Goal: Navigation & Orientation: Understand site structure

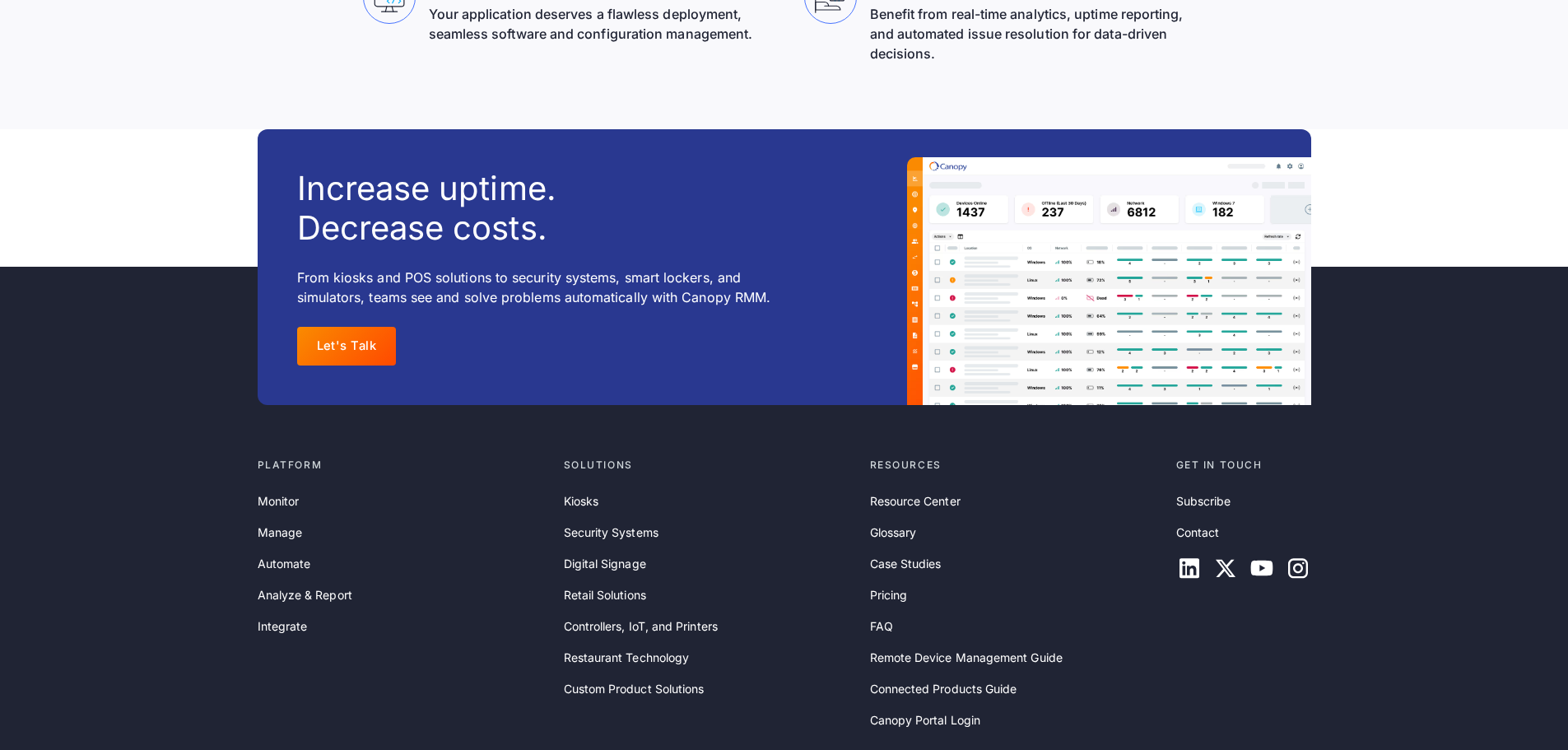
scroll to position [5268, 0]
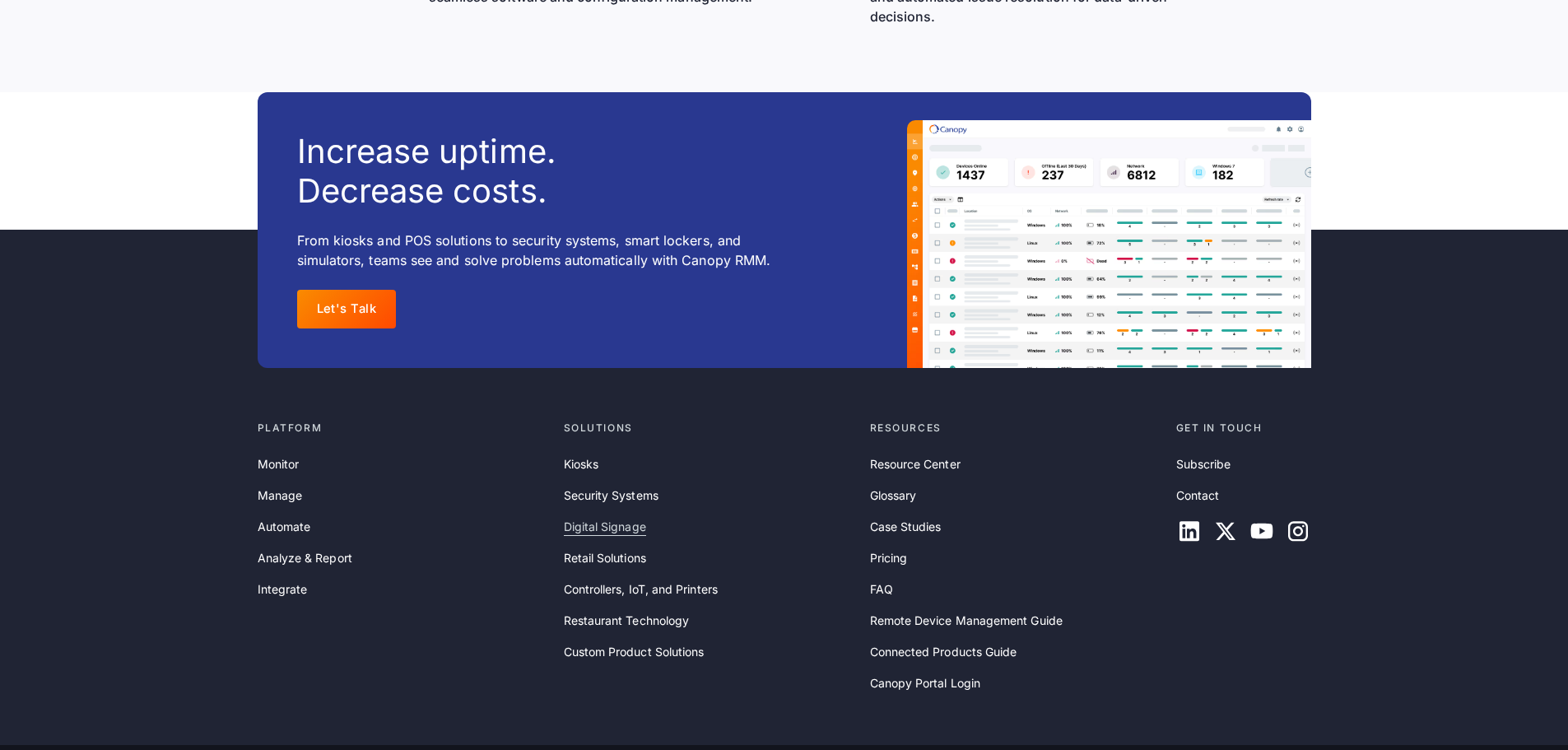
click at [618, 528] on link "Digital Signage" at bounding box center [605, 526] width 82 height 18
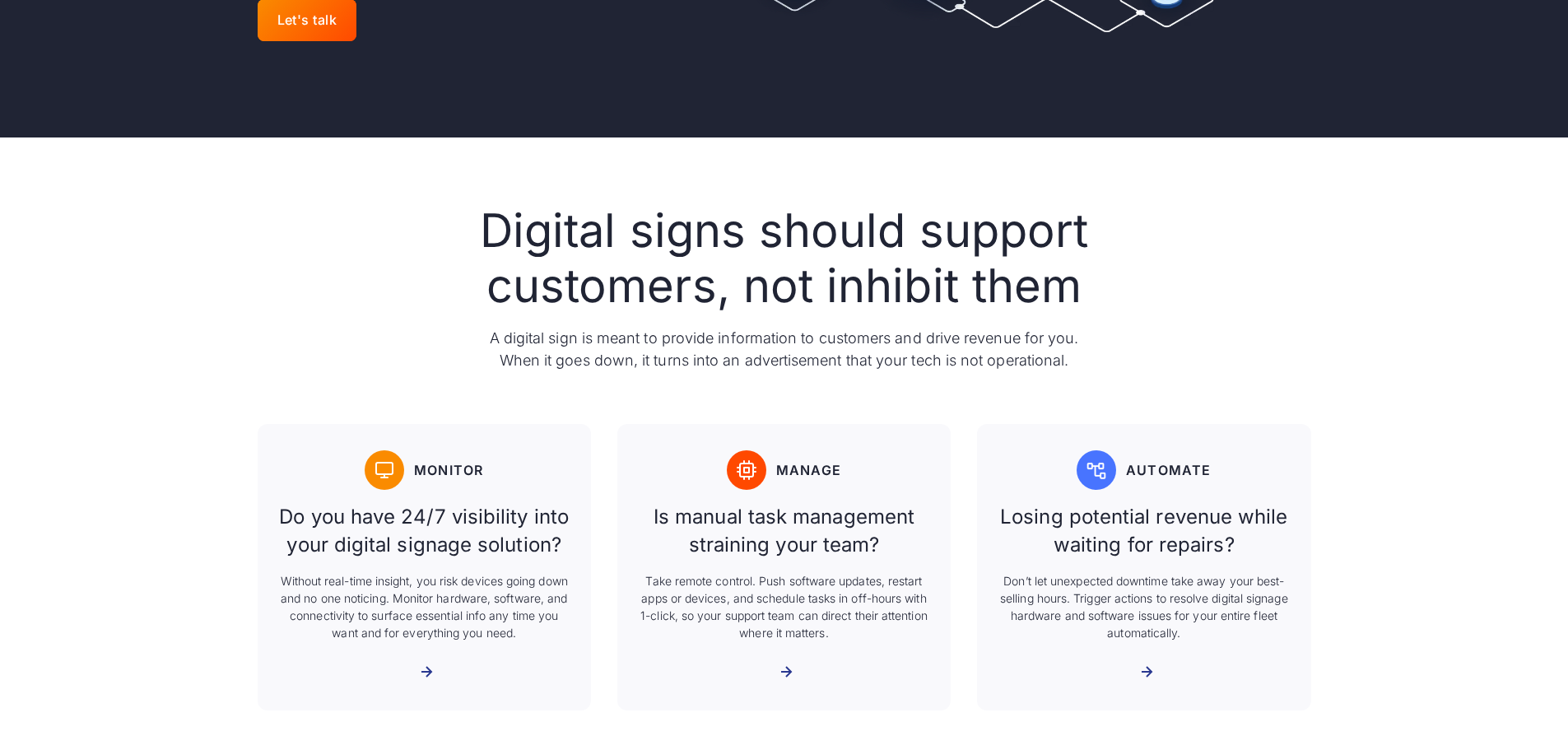
scroll to position [577, 0]
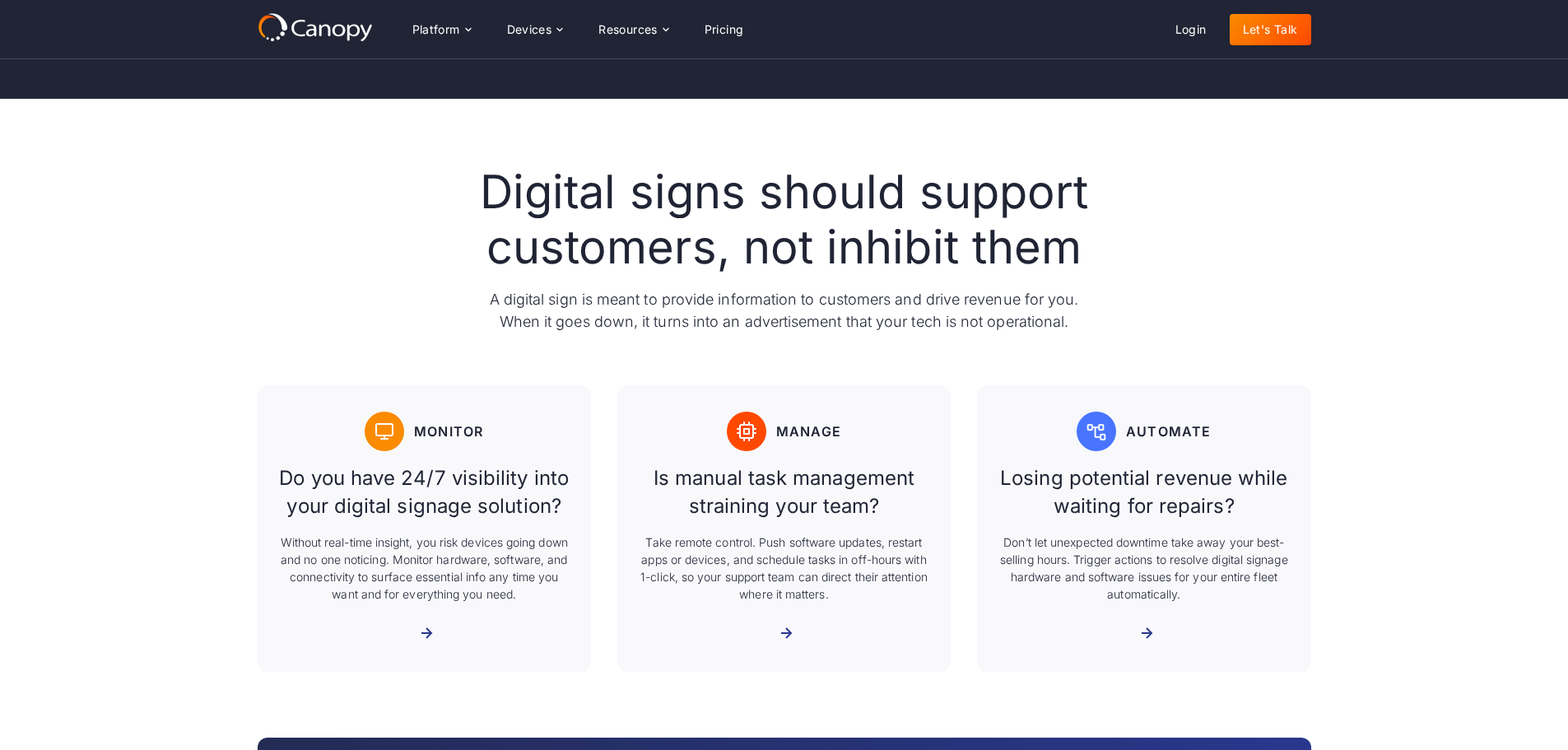
click at [415, 640] on div "More about Monitor" at bounding box center [415, 633] width 0 height 16
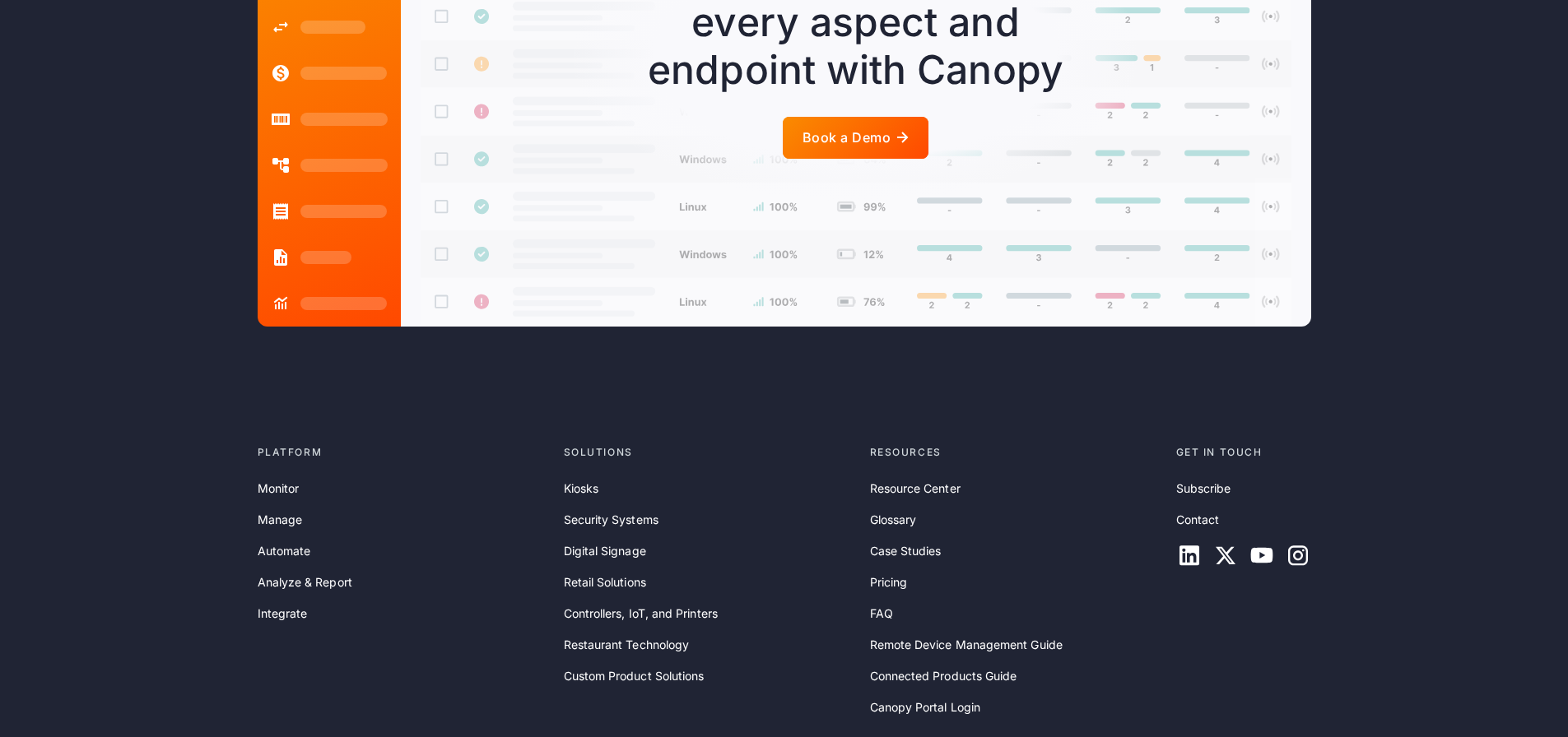
scroll to position [4033, 0]
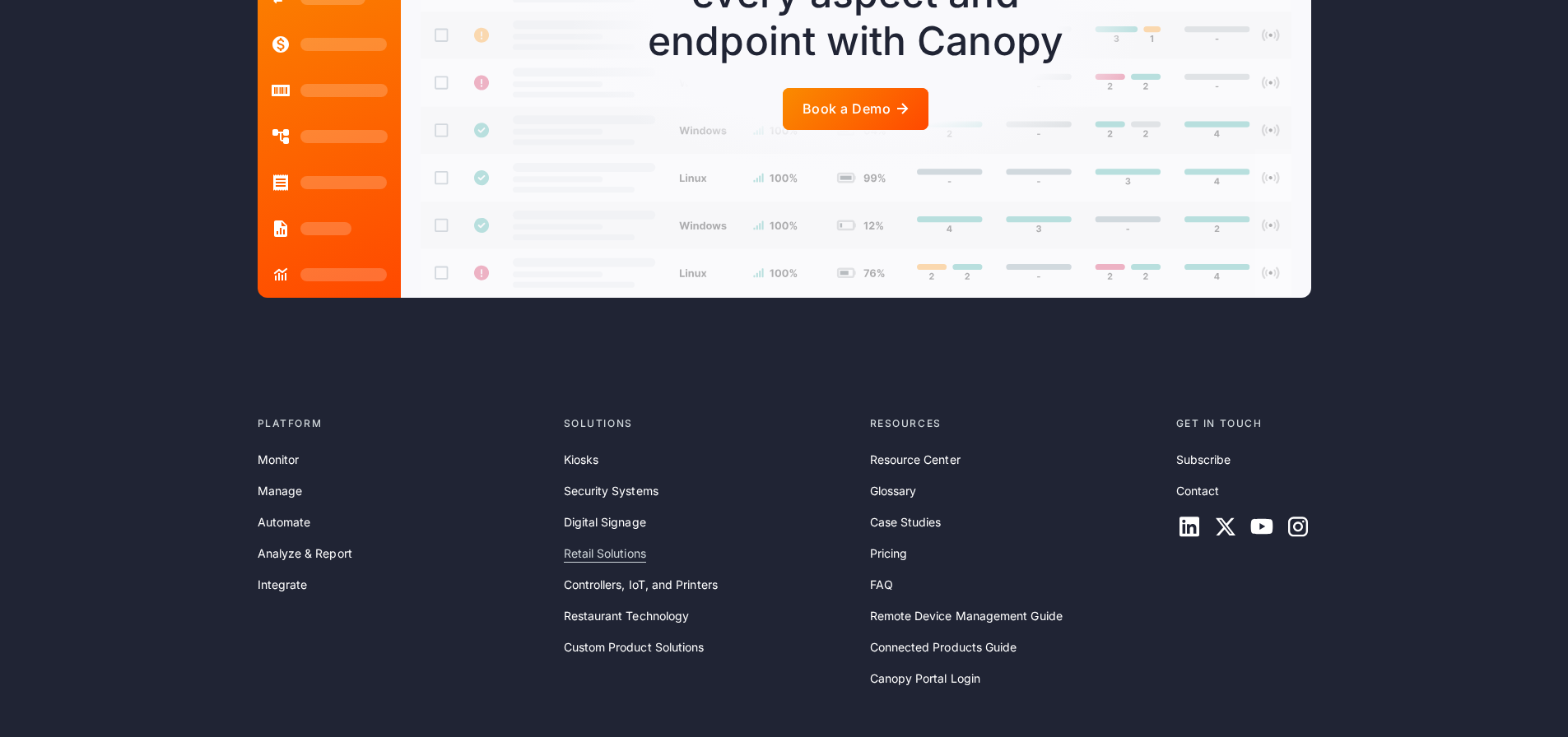
click at [622, 545] on link "Retail Solutions" at bounding box center [605, 554] width 82 height 18
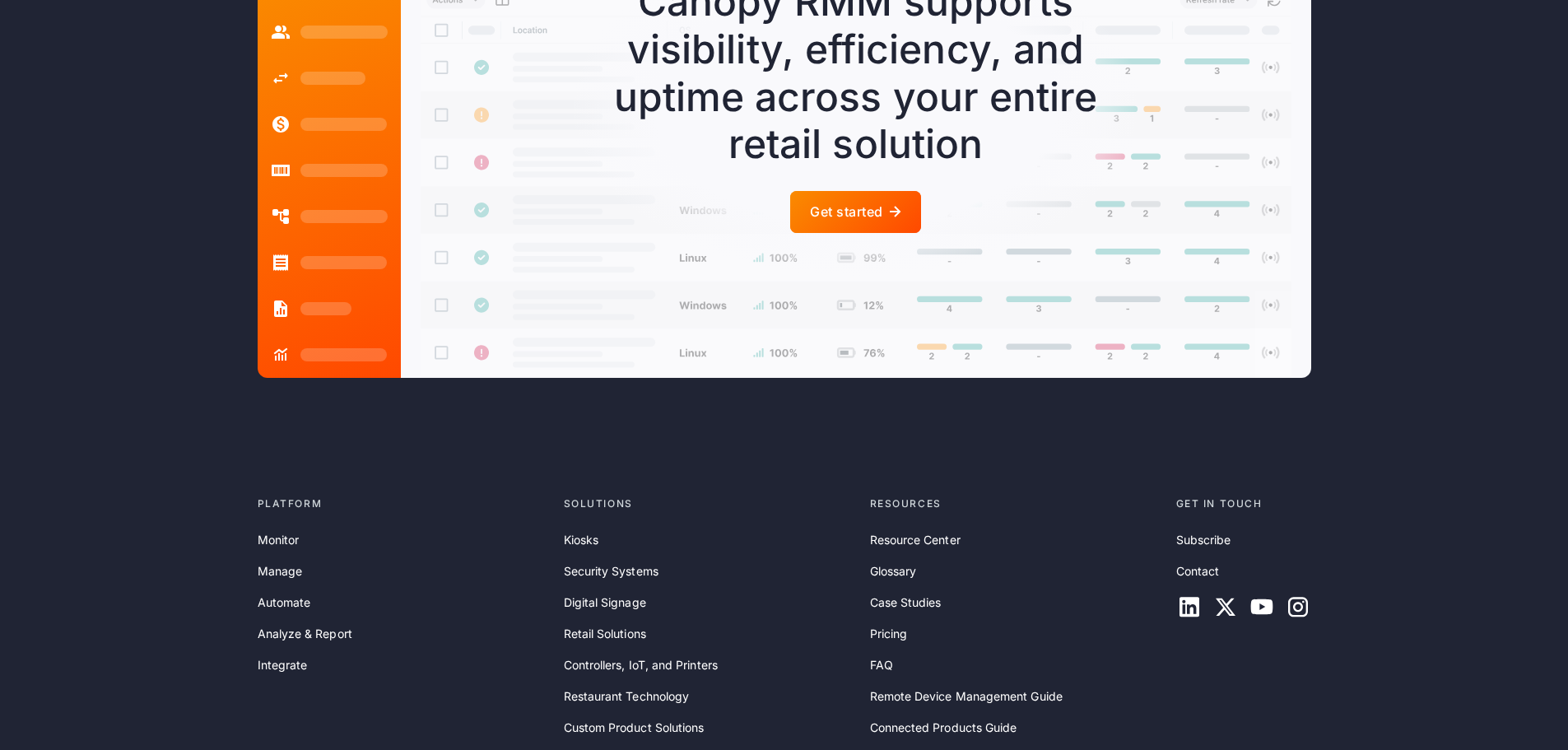
scroll to position [4527, 0]
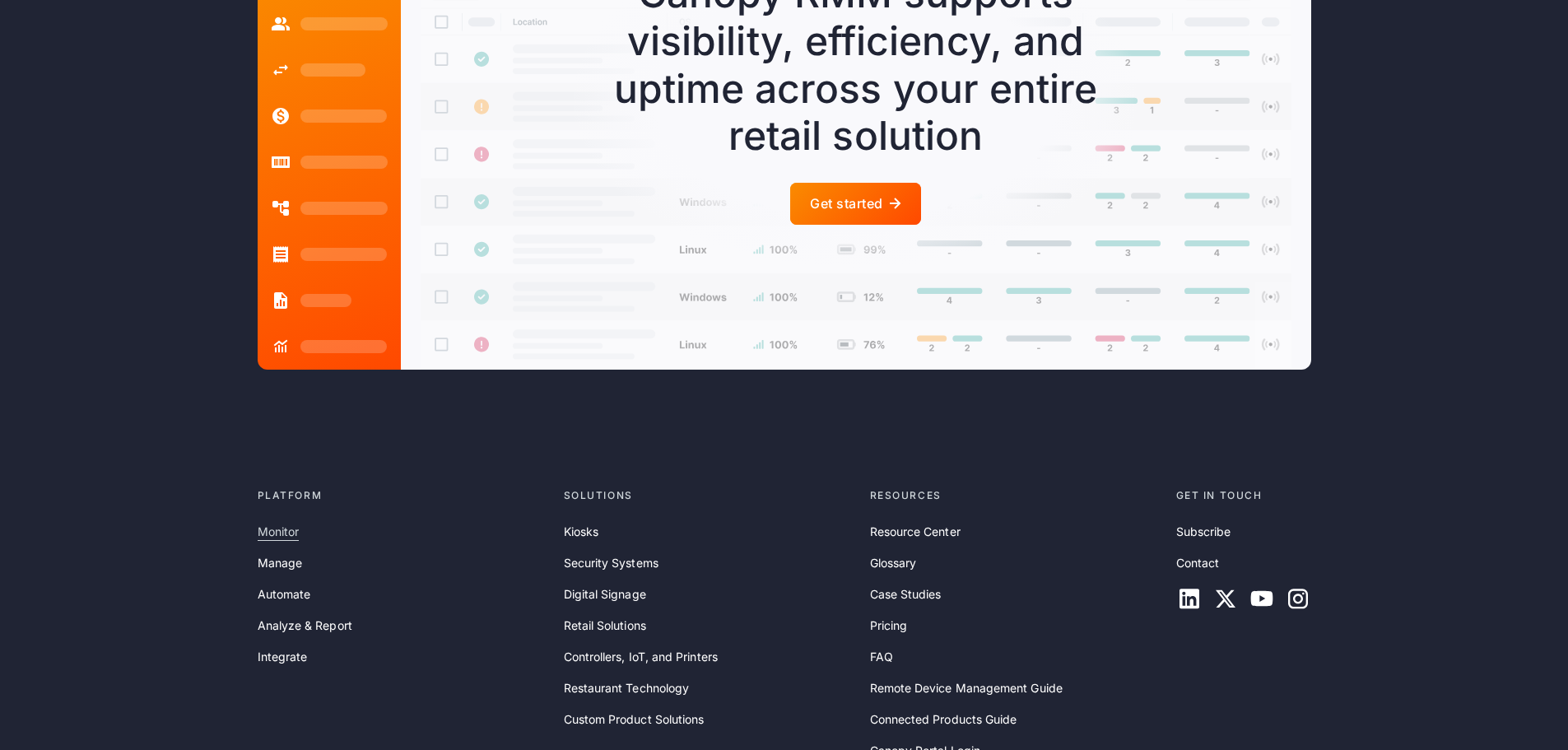
click at [292, 529] on link "Monitor" at bounding box center [278, 532] width 42 height 18
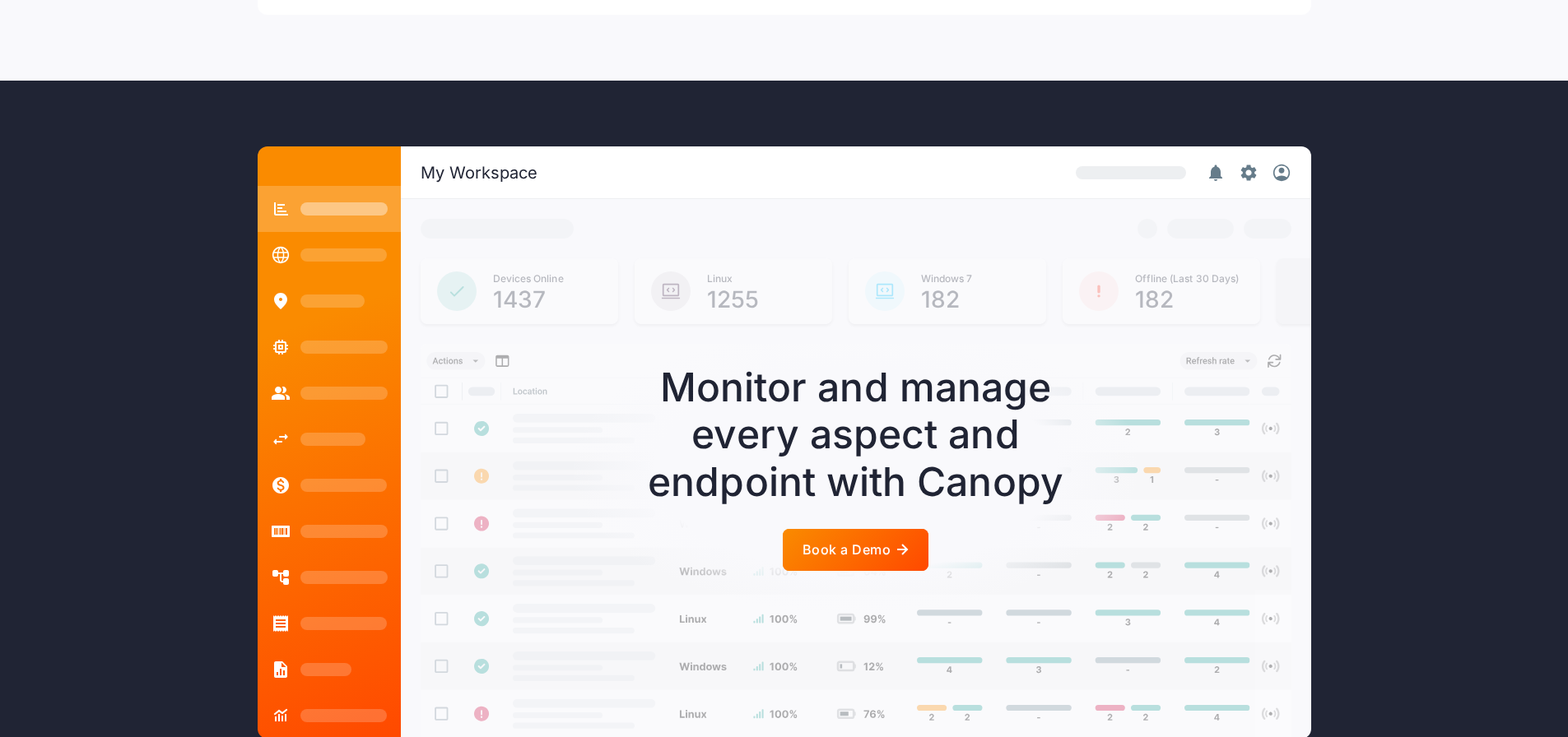
scroll to position [3621, 0]
